Goal: Task Accomplishment & Management: Manage account settings

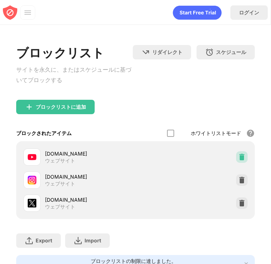
click at [243, 157] on img at bounding box center [241, 156] width 7 height 7
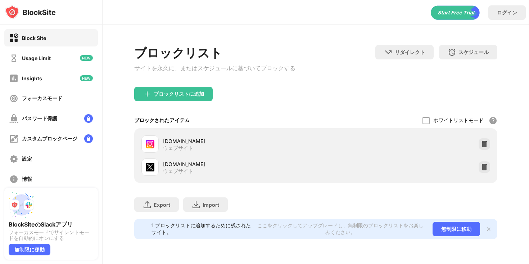
click at [271, 145] on div at bounding box center [485, 144] width 12 height 12
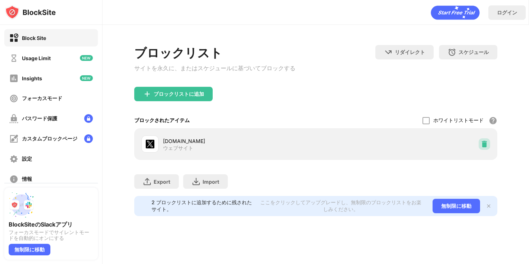
click at [271, 145] on div at bounding box center [485, 144] width 12 height 12
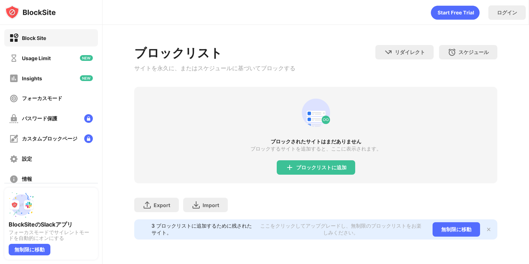
click at [271, 169] on div "ブロックリストに追加" at bounding box center [321, 167] width 50 height 6
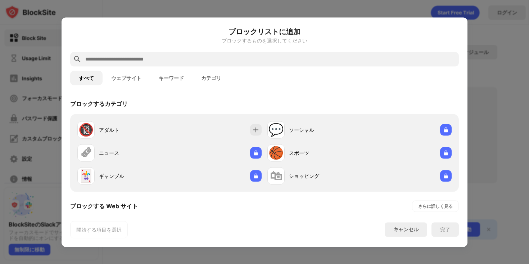
click at [271, 63] on div at bounding box center [264, 59] width 389 height 14
click at [271, 59] on input "text" at bounding box center [270, 59] width 371 height 9
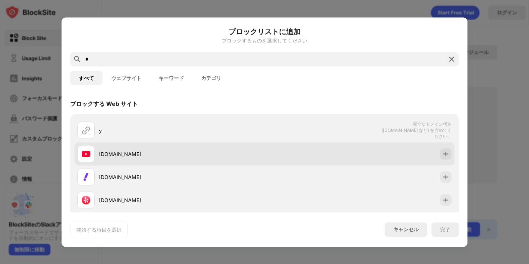
type input "*"
click at [261, 148] on div "[DOMAIN_NAME]" at bounding box center [170, 153] width 187 height 17
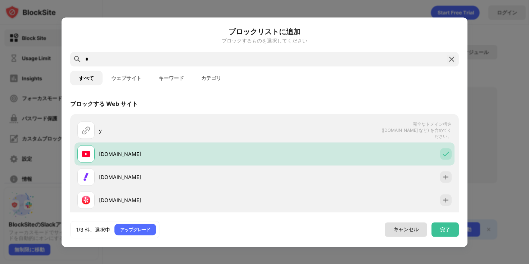
click at [271, 231] on div "完了" at bounding box center [445, 229] width 10 height 6
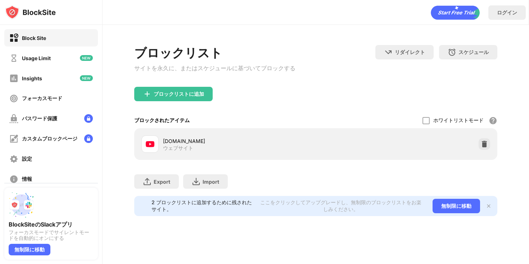
click at [192, 101] on div "ブロックリストに追加" at bounding box center [173, 94] width 78 height 14
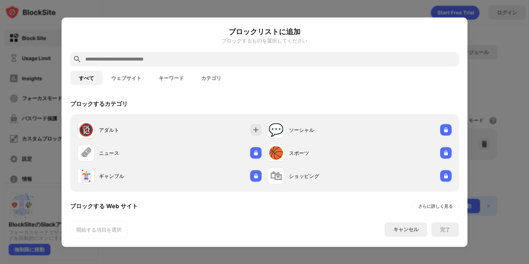
click at [216, 61] on input "text" at bounding box center [270, 59] width 371 height 9
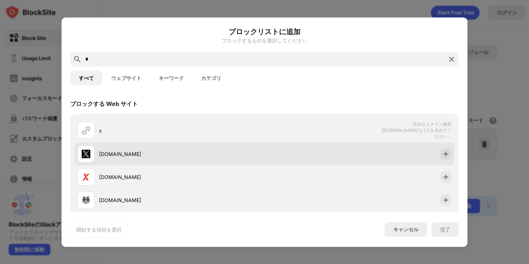
type input "*"
click at [194, 146] on div "[DOMAIN_NAME]" at bounding box center [170, 153] width 187 height 17
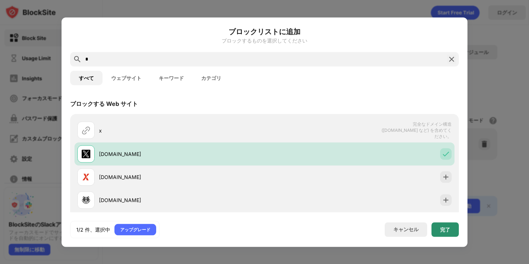
click at [271, 232] on div "完了" at bounding box center [444, 229] width 27 height 14
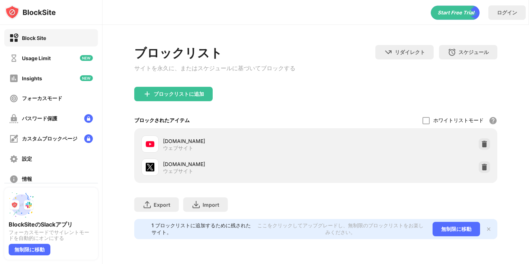
click at [180, 106] on div "ブロックリストに追加" at bounding box center [315, 100] width 363 height 26
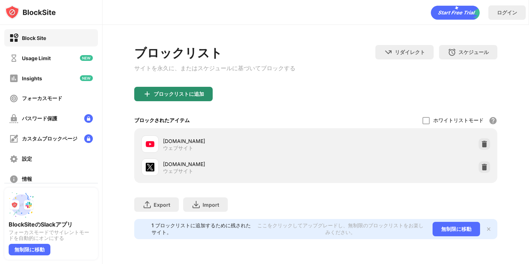
click at [186, 97] on div "ブロックリストに追加" at bounding box center [179, 94] width 50 height 6
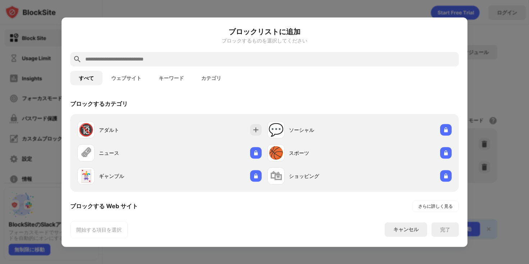
click at [196, 62] on input "text" at bounding box center [270, 59] width 371 height 9
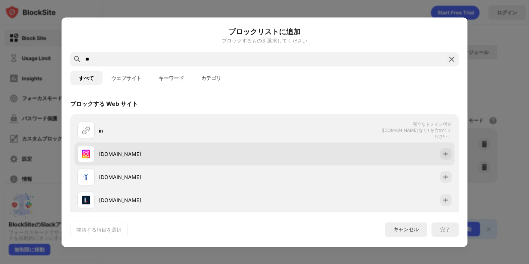
type input "**"
click at [215, 153] on div "[DOMAIN_NAME]" at bounding box center [181, 154] width 165 height 8
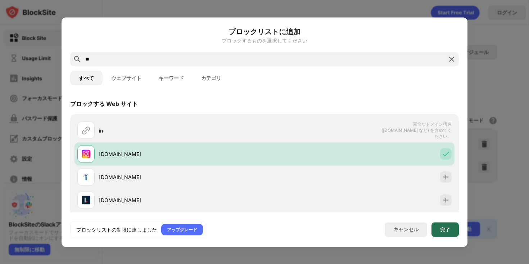
click at [271, 231] on div "完了" at bounding box center [445, 229] width 10 height 6
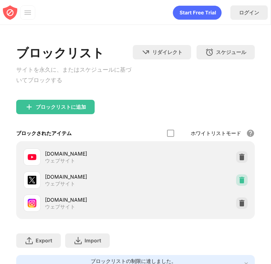
click at [241, 180] on img at bounding box center [241, 179] width 7 height 7
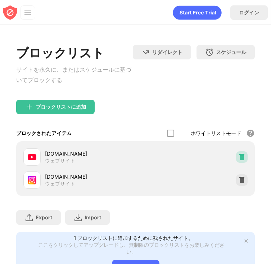
click at [245, 157] on img at bounding box center [241, 156] width 7 height 7
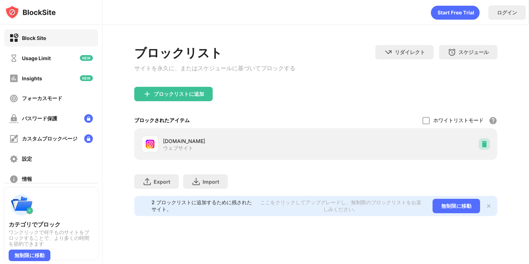
click at [271, 148] on img at bounding box center [484, 143] width 7 height 7
